Goal: Find specific page/section: Find specific page/section

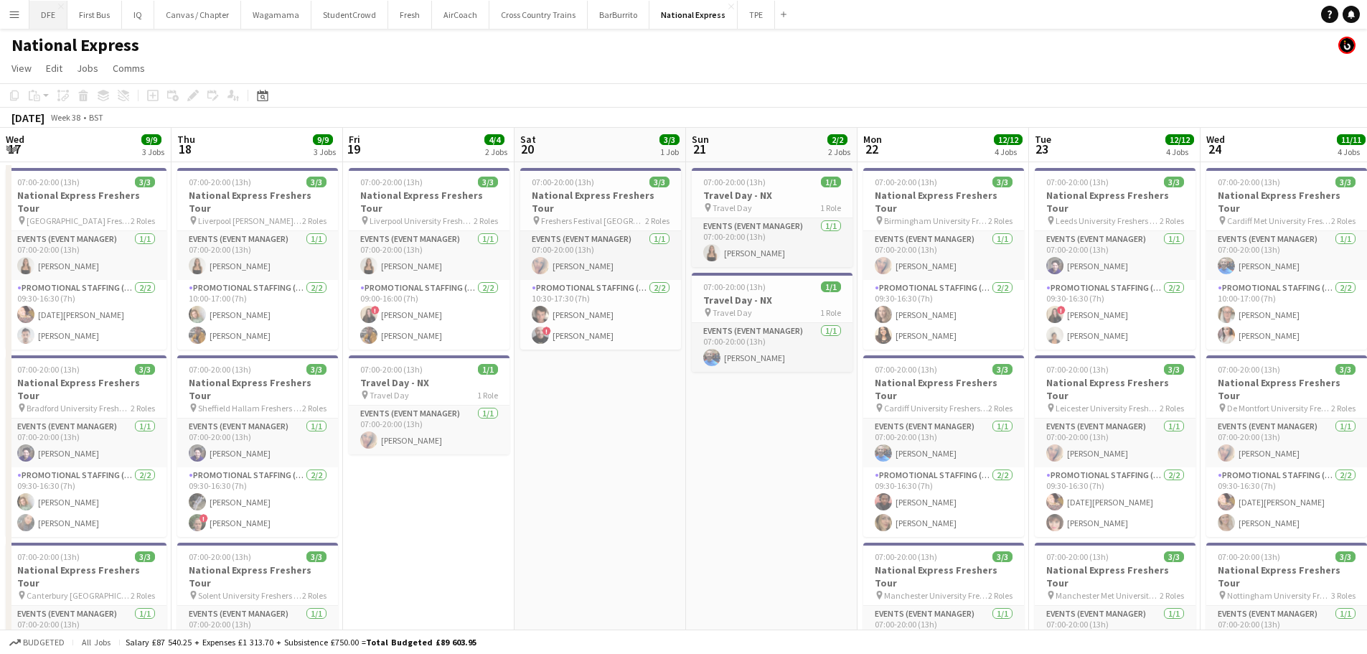
scroll to position [0, 440]
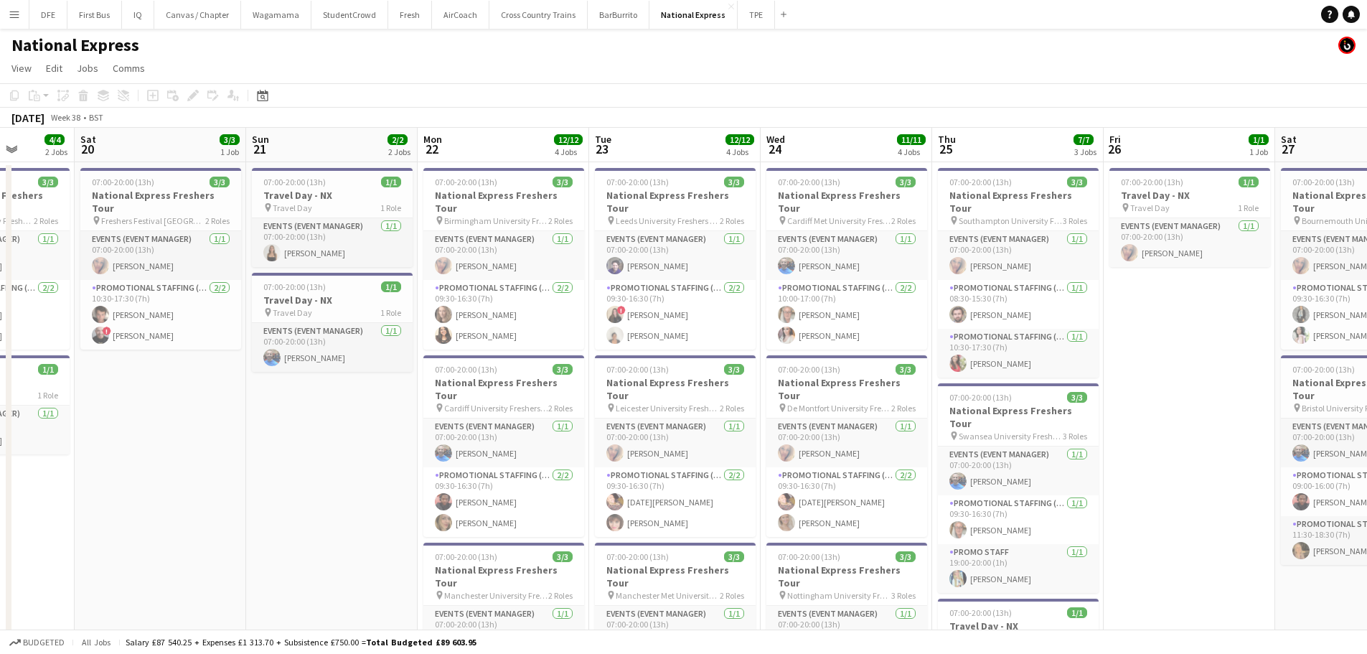
click at [5, 10] on button "Menu" at bounding box center [14, 14] width 29 height 29
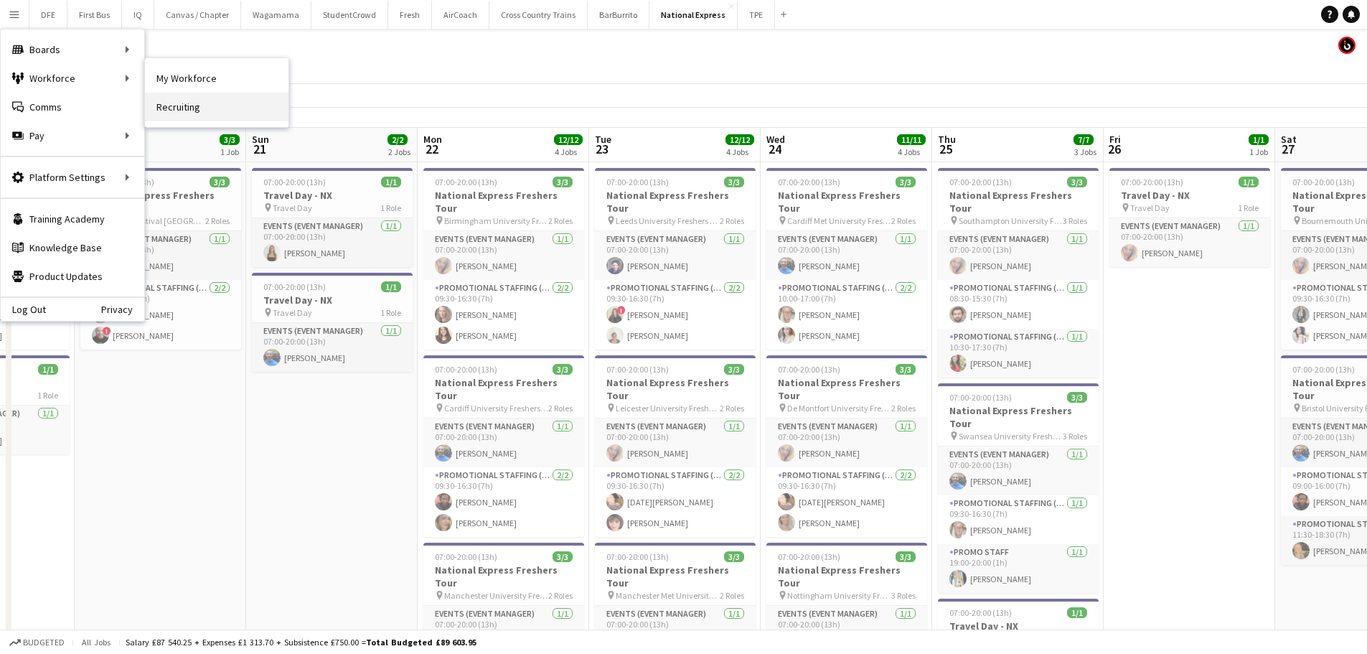
click at [171, 103] on link "Recruiting" at bounding box center [216, 107] width 143 height 29
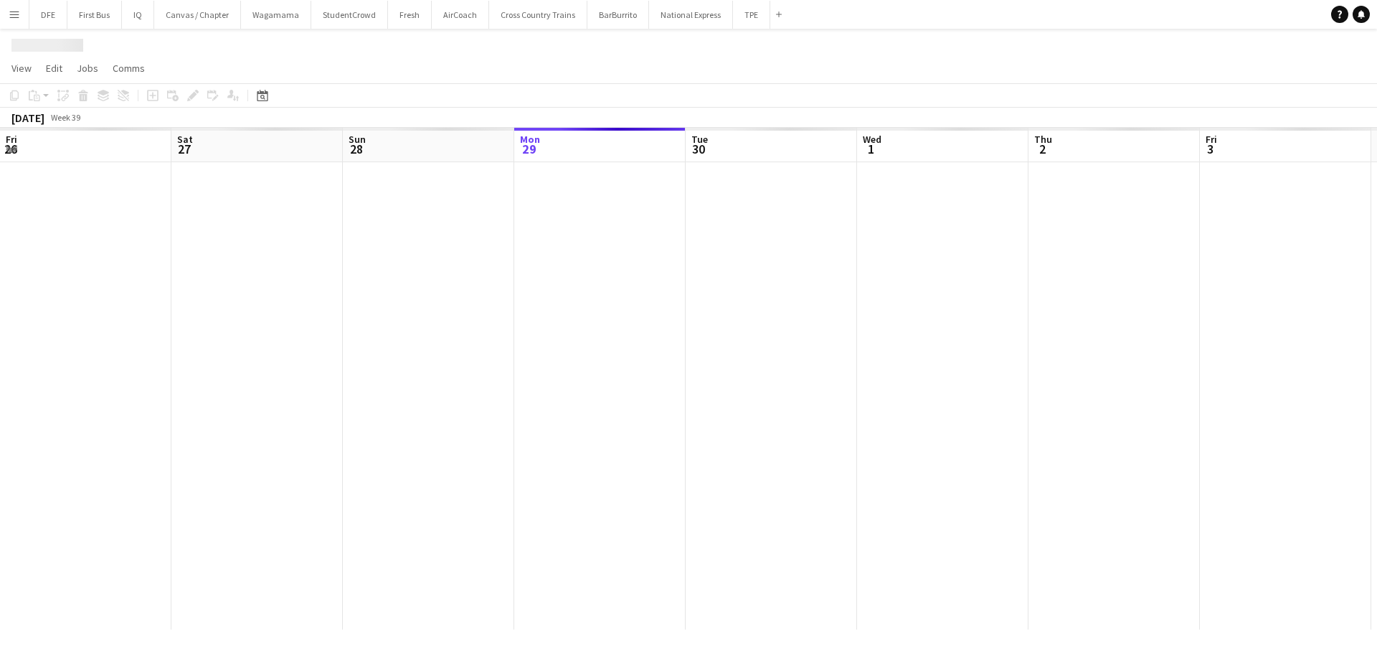
scroll to position [0, 343]
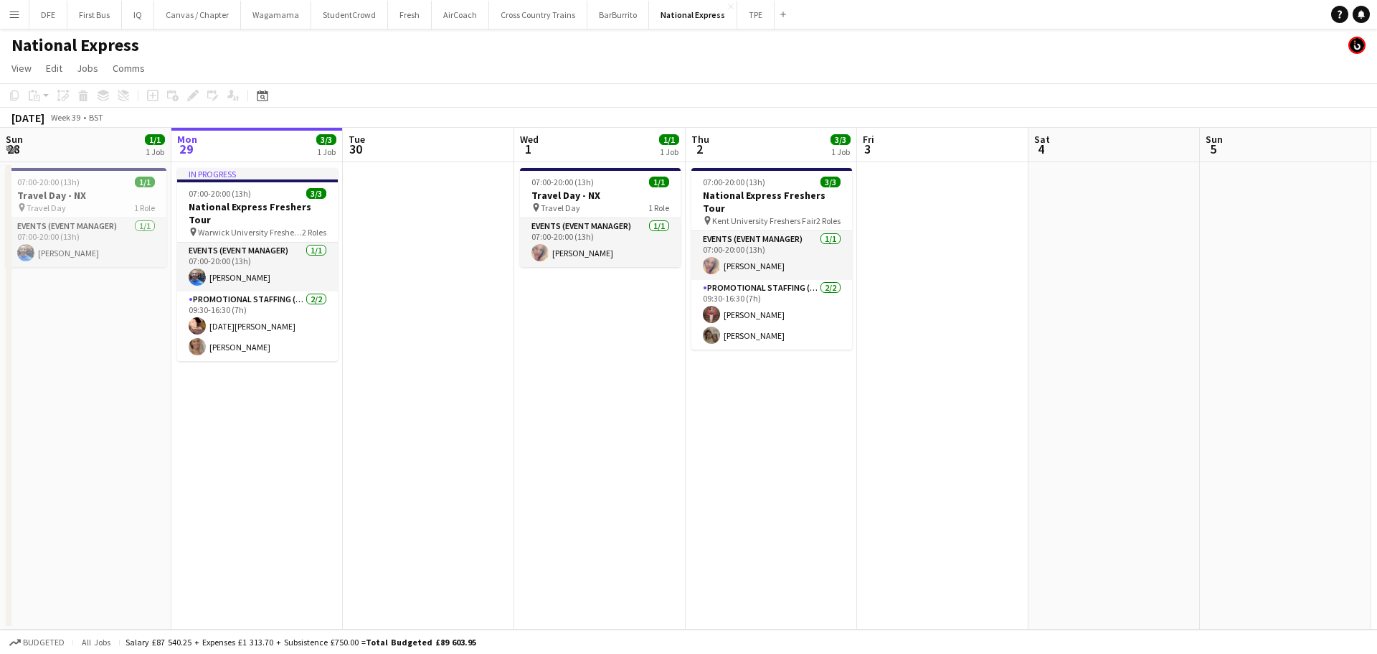
click at [9, 20] on button "Menu" at bounding box center [14, 14] width 29 height 29
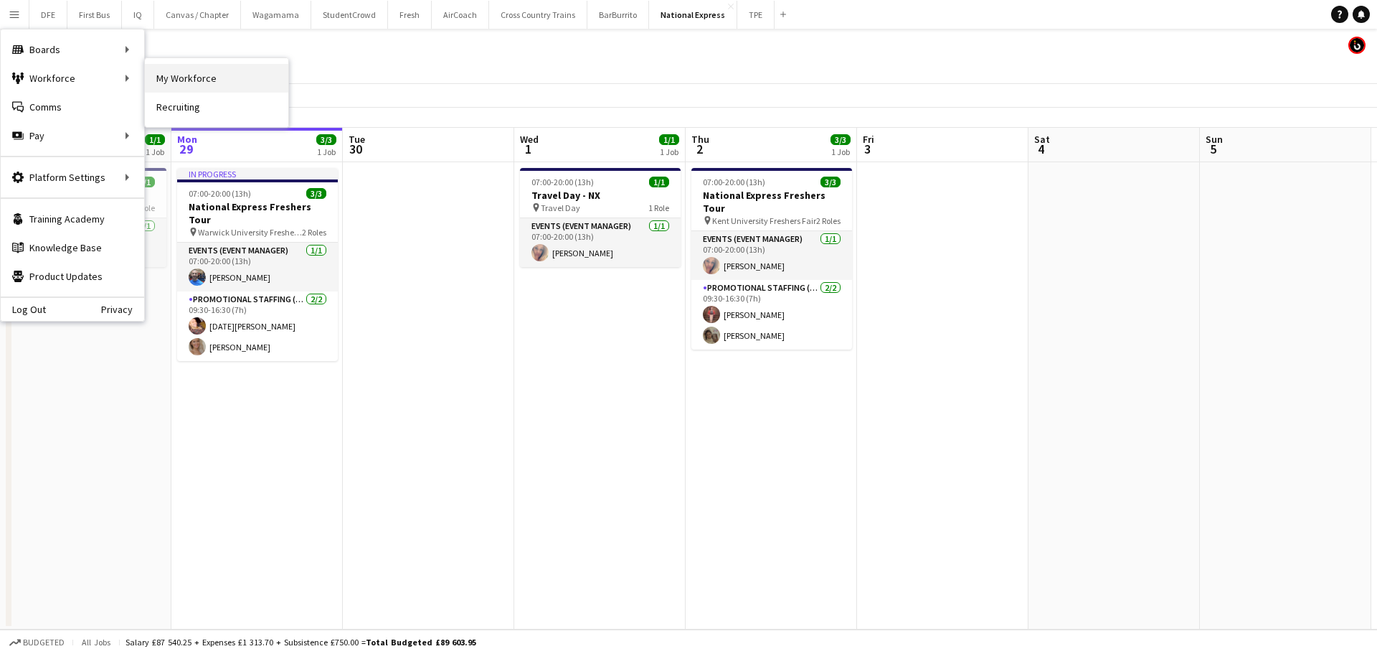
click at [188, 72] on link "My Workforce" at bounding box center [216, 78] width 143 height 29
